Goal: Task Accomplishment & Management: Manage account settings

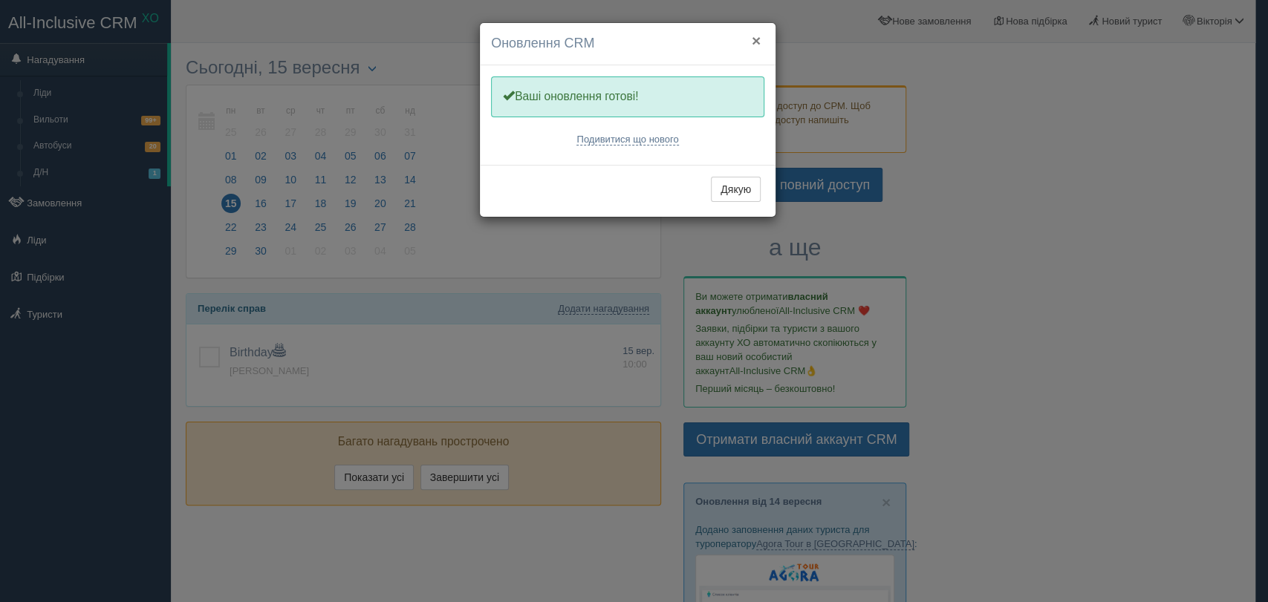
click at [756, 43] on button "×" at bounding box center [755, 41] width 9 height 16
